Goal: Task Accomplishment & Management: Use online tool/utility

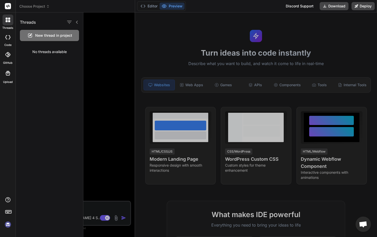
click at [4, 5] on div at bounding box center [8, 6] width 16 height 12
click at [6, 6] on rect at bounding box center [8, 6] width 6 height 6
click at [8, 6] on icon at bounding box center [8, 6] width 4 height 3
click at [35, 6] on span "Choose Project" at bounding box center [34, 6] width 30 height 5
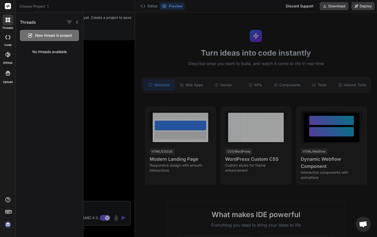
click at [39, 8] on div at bounding box center [188, 118] width 377 height 237
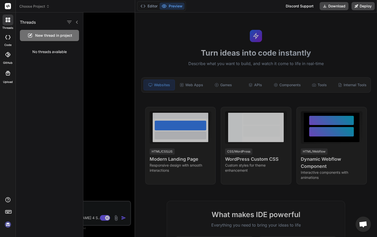
click at [76, 19] on div at bounding box center [72, 22] width 13 height 7
click at [76, 21] on icon at bounding box center [77, 22] width 4 height 4
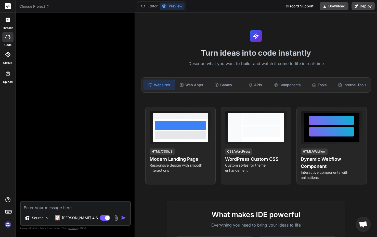
click at [51, 7] on div "Choose Project" at bounding box center [75, 6] width 112 height 5
click at [49, 7] on icon at bounding box center [48, 7] width 4 height 4
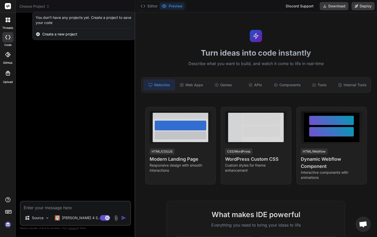
click at [285, 25] on div at bounding box center [188, 118] width 377 height 237
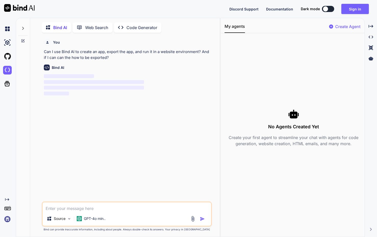
scroll to position [2, 0]
type textarea "x"
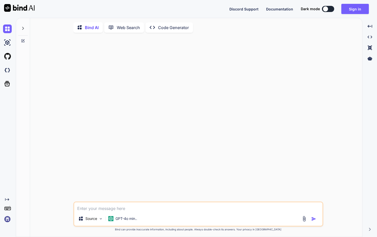
type textarea "x"
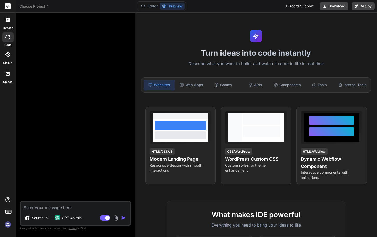
click at [5, 224] on img at bounding box center [8, 224] width 9 height 9
click at [103, 136] on div at bounding box center [76, 109] width 110 height 184
click at [12, 40] on div at bounding box center [7, 37] width 11 height 10
click at [70, 207] on textarea at bounding box center [76, 205] width 110 height 9
click at [46, 7] on span "Choose Project" at bounding box center [34, 6] width 30 height 5
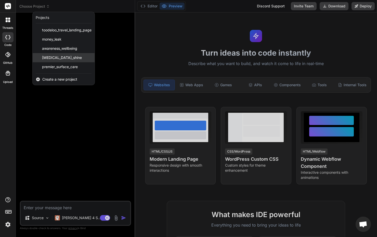
click at [60, 58] on span "[MEDICAL_DATA]_shine" at bounding box center [62, 57] width 40 height 5
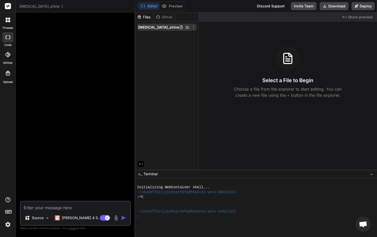
click at [145, 30] on div "[MEDICAL_DATA]_shine" at bounding box center [166, 27] width 59 height 7
click at [45, 9] on div "[MEDICAL_DATA]_shine" at bounding box center [75, 6] width 112 height 5
click at [37, 7] on span "[MEDICAL_DATA]_shine" at bounding box center [41, 6] width 45 height 5
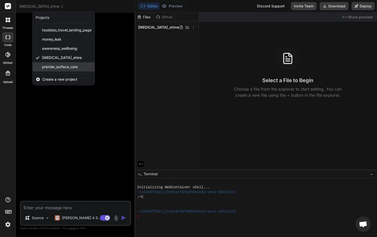
click at [54, 68] on span "premier_surface_care" at bounding box center [60, 66] width 36 height 5
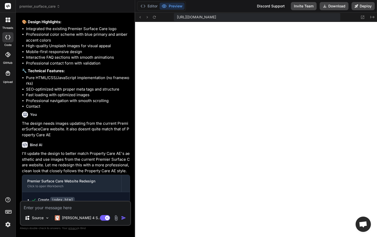
scroll to position [194, 0]
click at [176, 5] on button "Preview" at bounding box center [172, 6] width 25 height 7
click at [58, 7] on icon at bounding box center [59, 7] width 4 height 4
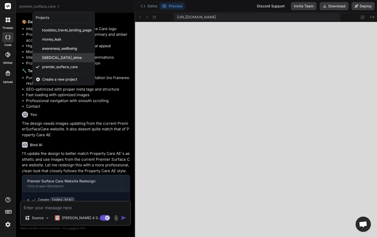
click at [50, 59] on span "[MEDICAL_DATA]_shine" at bounding box center [62, 57] width 40 height 5
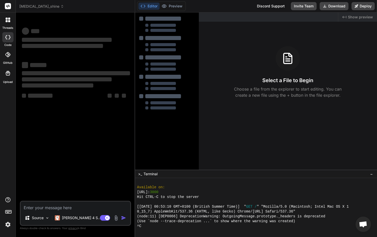
scroll to position [218, 0]
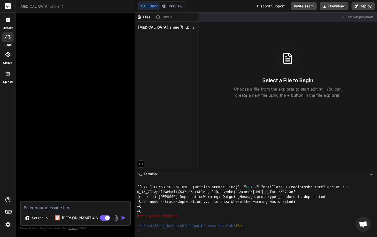
click at [41, 10] on header "[MEDICAL_DATA]_shine Created with Pixso." at bounding box center [75, 6] width 119 height 12
click at [60, 8] on icon at bounding box center [62, 7] width 4 height 4
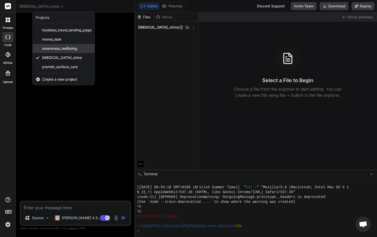
click at [50, 46] on span "awareness_wellbeing" at bounding box center [59, 48] width 35 height 5
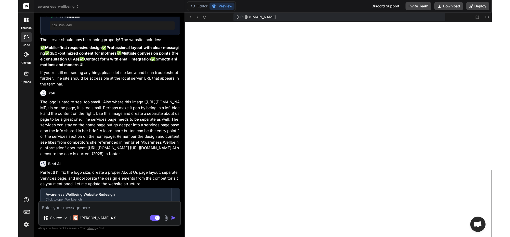
scroll to position [640, 0]
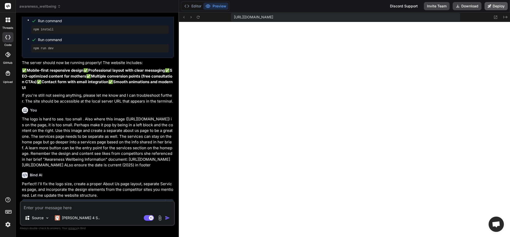
click at [377, 7] on button "Deploy" at bounding box center [495, 6] width 23 height 8
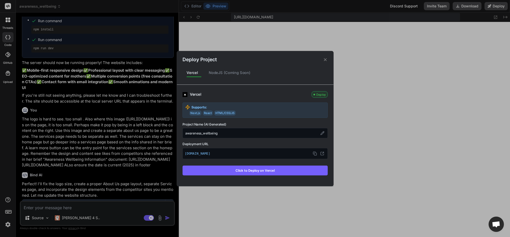
click at [259, 170] on button "Click to Deploy on Vercel" at bounding box center [254, 170] width 145 height 10
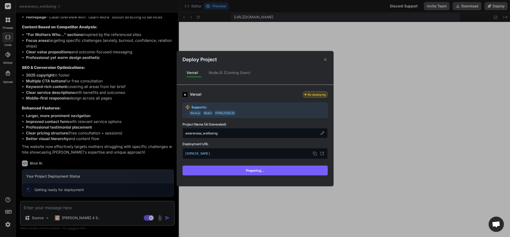
scroll to position [1025, 0]
click at [315, 153] on rect at bounding box center [315, 154] width 2 height 2
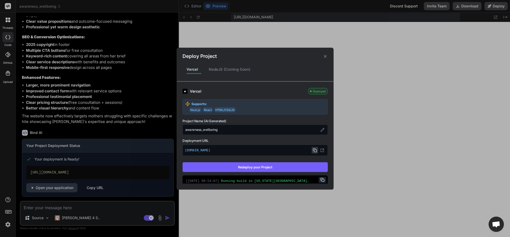
type textarea "x"
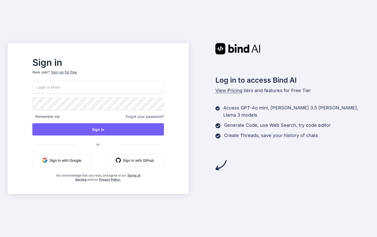
click at [83, 163] on button "Sign in with Google" at bounding box center [61, 160] width 59 height 12
click at [82, 162] on button "Sign in with Google" at bounding box center [61, 160] width 59 height 12
